Goal: Book appointment/travel/reservation

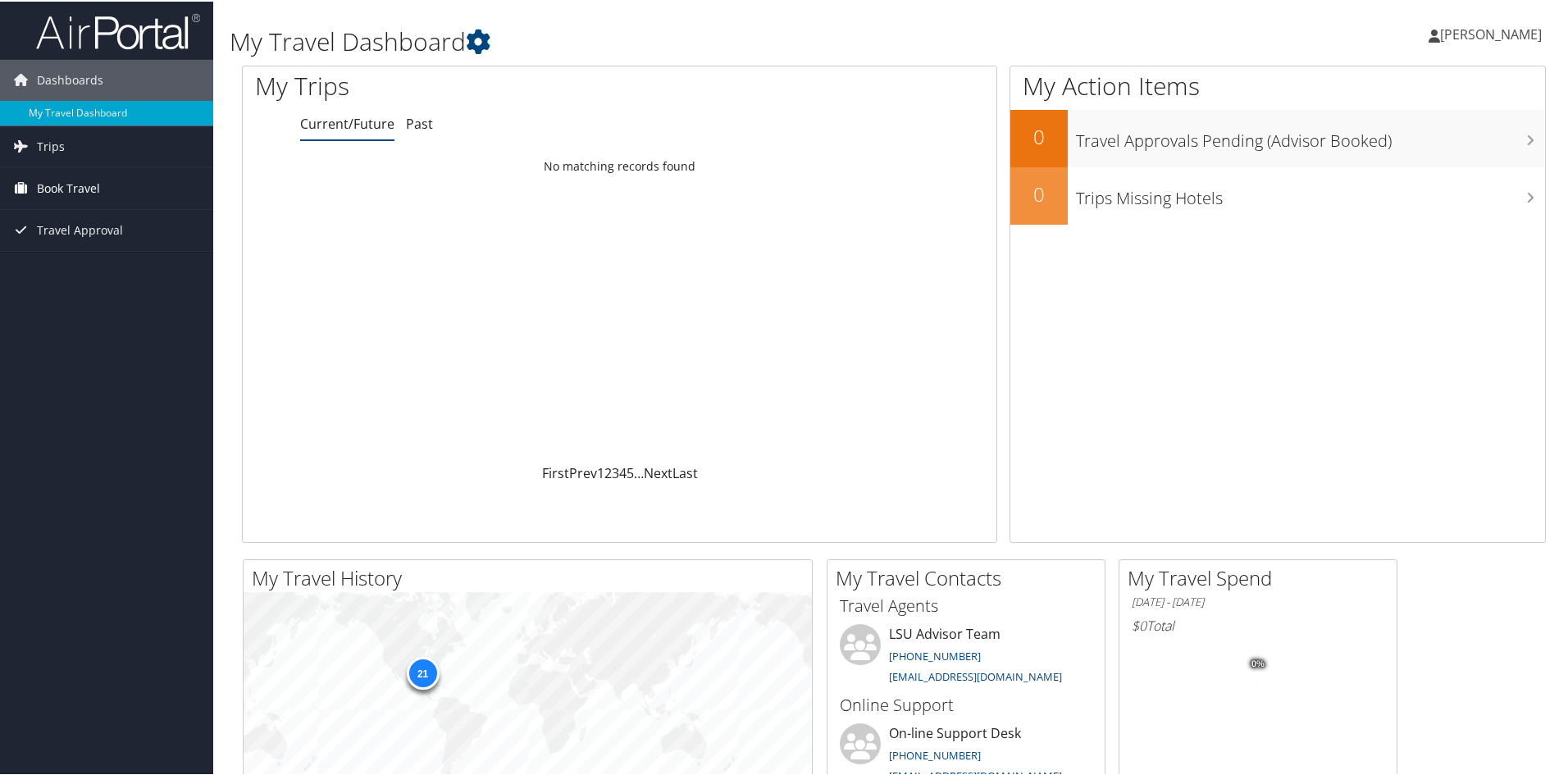
click at [94, 181] on span "Book Travel" at bounding box center [69, 186] width 63 height 41
click at [99, 243] on link "Book/Manage Online Trips" at bounding box center [107, 244] width 213 height 24
